Goal: Obtain resource: Obtain resource

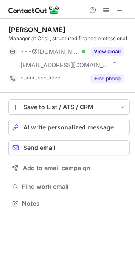
scroll to position [197, 135]
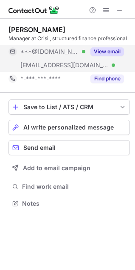
click at [107, 50] on button "View email" at bounding box center [106, 51] width 33 height 8
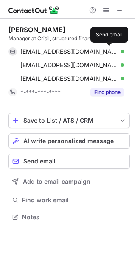
scroll to position [211, 135]
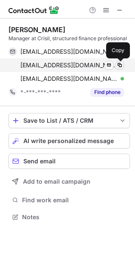
click at [120, 64] on span at bounding box center [119, 65] width 7 height 7
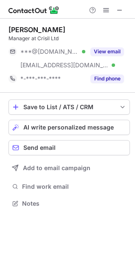
scroll to position [197, 135]
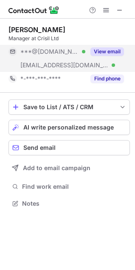
click at [105, 55] on button "View email" at bounding box center [106, 51] width 33 height 8
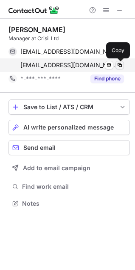
click at [118, 64] on span at bounding box center [119, 65] width 7 height 7
